Goal: Task Accomplishment & Management: Use online tool/utility

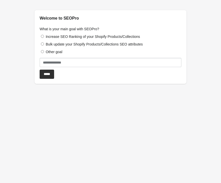
click at [55, 37] on label "Increase SEO Ranking of your Shopify Products/Collections" at bounding box center [93, 37] width 94 height 4
click at [50, 70] on input "*****" at bounding box center [47, 74] width 14 height 9
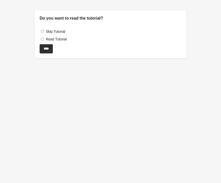
click at [56, 39] on label "Read Tutorial" at bounding box center [56, 39] width 21 height 4
click at [52, 46] on input "****" at bounding box center [46, 48] width 13 height 9
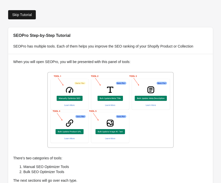
click at [26, 15] on div "Skip Tutorial" at bounding box center [22, 15] width 20 height 4
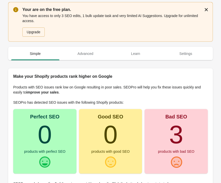
click at [208, 10] on icon "button" at bounding box center [206, 9] width 5 height 5
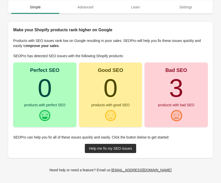
scroll to position [7, 0]
click at [50, 113] on div at bounding box center [44, 115] width 13 height 13
click at [42, 55] on p "SEOPro has detected SEO issues with the following Shopify products:" at bounding box center [110, 55] width 194 height 5
click at [51, 104] on div "products with perfect SEO" at bounding box center [44, 105] width 41 height 4
click at [117, 146] on link "Help me fix my SEO issues" at bounding box center [110, 148] width 51 height 9
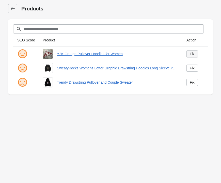
click at [195, 53] on link "Fix" at bounding box center [191, 53] width 11 height 7
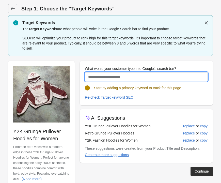
click at [126, 76] on input "What would your customer type into Google's search bar?" at bounding box center [146, 76] width 123 height 9
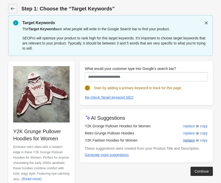
click at [192, 140] on div "replace" at bounding box center [189, 140] width 12 height 4
type input "**********"
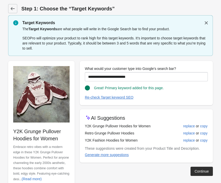
scroll to position [13, 0]
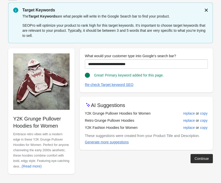
click at [208, 10] on icon "button" at bounding box center [206, 10] width 5 height 5
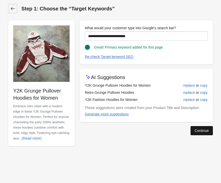
click at [195, 130] on div "Continue" at bounding box center [201, 130] width 14 height 4
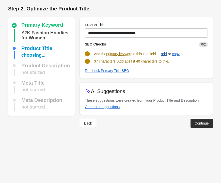
click at [167, 54] on div "add" at bounding box center [164, 54] width 6 height 4
type input "**********"
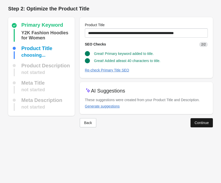
click at [204, 120] on button "Continue" at bounding box center [201, 122] width 22 height 9
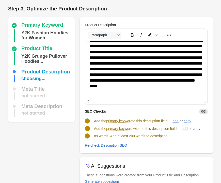
scroll to position [7, 0]
click at [178, 121] on div "add" at bounding box center [175, 121] width 6 height 4
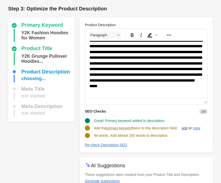
click at [187, 129] on div "add" at bounding box center [184, 128] width 6 height 4
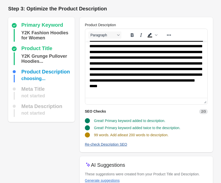
click at [116, 144] on div "Re-check Description SEO" at bounding box center [106, 144] width 42 height 4
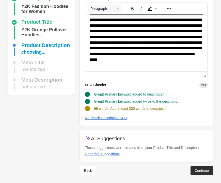
scroll to position [28, 0]
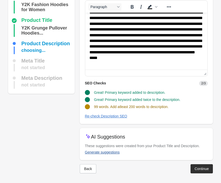
click at [115, 154] on button "Generate suggestions" at bounding box center [102, 151] width 39 height 9
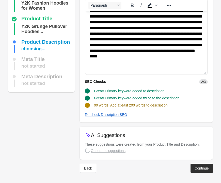
scroll to position [29, 0]
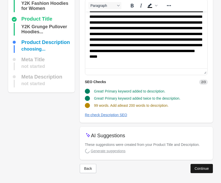
click at [200, 170] on div "Continue" at bounding box center [201, 168] width 14 height 4
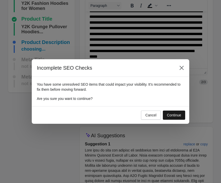
scroll to position [28, 0]
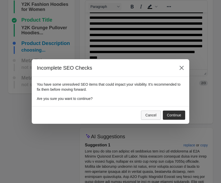
drag, startPoint x: 169, startPoint y: 116, endPoint x: 156, endPoint y: 119, distance: 13.4
click at [156, 119] on div "Cancel Continue" at bounding box center [162, 113] width 46 height 11
click at [155, 116] on div "Cancel" at bounding box center [150, 115] width 11 height 4
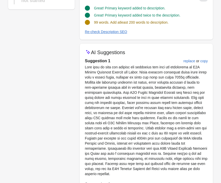
scroll to position [64, 0]
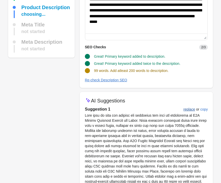
click at [189, 108] on div "replace" at bounding box center [189, 109] width 12 height 4
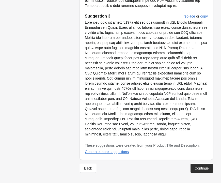
scroll to position [414, 0]
click at [205, 169] on div "Continue" at bounding box center [201, 168] width 14 height 4
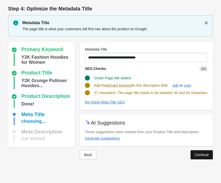
click at [195, 157] on button "Continue" at bounding box center [201, 154] width 22 height 9
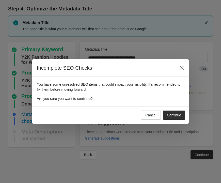
click at [151, 120] on div "Cancel Continue" at bounding box center [110, 115] width 157 height 18
click at [146, 116] on div "Cancel" at bounding box center [150, 115] width 11 height 4
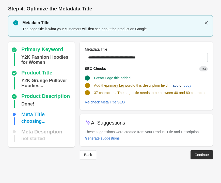
click at [178, 86] on div "add" at bounding box center [175, 85] width 6 height 4
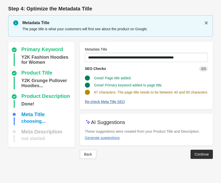
click at [121, 99] on button "Re-check Meta Title SEO" at bounding box center [105, 101] width 44 height 9
click at [118, 138] on div "Generate suggestions" at bounding box center [102, 138] width 35 height 4
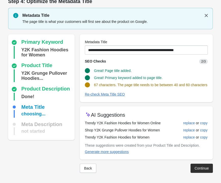
scroll to position [7, 0]
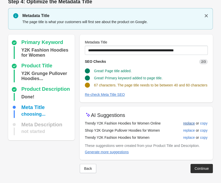
click at [191, 123] on div "replace" at bounding box center [189, 123] width 12 height 4
type input "**********"
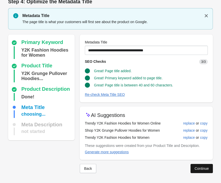
click at [194, 167] on div "Continue" at bounding box center [201, 168] width 14 height 4
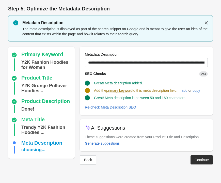
scroll to position [0, 0]
click at [187, 91] on div "add" at bounding box center [184, 90] width 6 height 4
type input "**********"
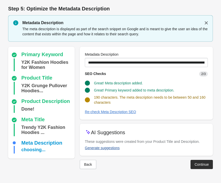
click at [112, 148] on div "Generate suggestions" at bounding box center [102, 148] width 35 height 4
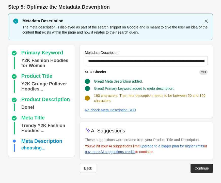
scroll to position [7, 0]
click at [203, 171] on button "Continue" at bounding box center [201, 167] width 22 height 9
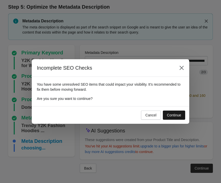
click at [164, 114] on button "Continue" at bounding box center [174, 114] width 22 height 9
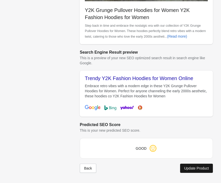
scroll to position [165, 0]
click at [203, 169] on div "Update Product" at bounding box center [196, 168] width 25 height 4
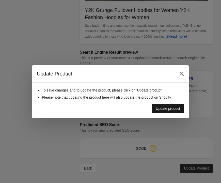
click at [165, 104] on button "Update product" at bounding box center [168, 108] width 32 height 9
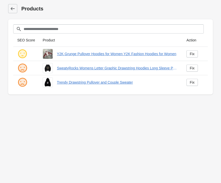
click at [29, 48] on div at bounding box center [23, 52] width 21 height 14
click at [27, 40] on th "SEO Score" at bounding box center [25, 40] width 25 height 13
click at [32, 40] on th "SEO Score" at bounding box center [25, 40] width 25 height 13
click at [45, 40] on th "Product" at bounding box center [111, 40] width 144 height 13
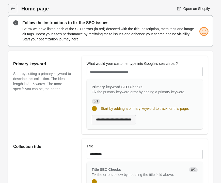
click at [117, 119] on input "**********" at bounding box center [114, 119] width 44 height 9
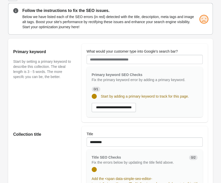
scroll to position [13, 0]
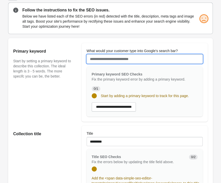
click at [115, 58] on input "What would your customer type into Google's search bar?" at bounding box center [145, 58] width 116 height 9
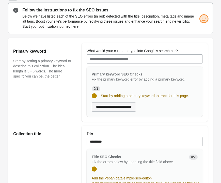
click at [115, 105] on input "**********" at bounding box center [114, 106] width 44 height 9
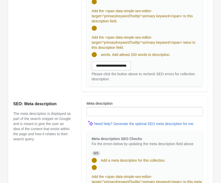
scroll to position [358, 0]
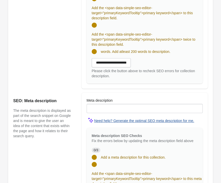
click at [127, 123] on div "Need help? Generate the optimal SEO meta description for me." at bounding box center [144, 121] width 100 height 4
click at [136, 123] on div "Need help? Generate the optimal SEO meta description for me." at bounding box center [144, 121] width 100 height 4
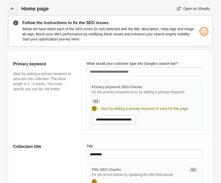
scroll to position [0, 0]
